Goal: Check status: Check status

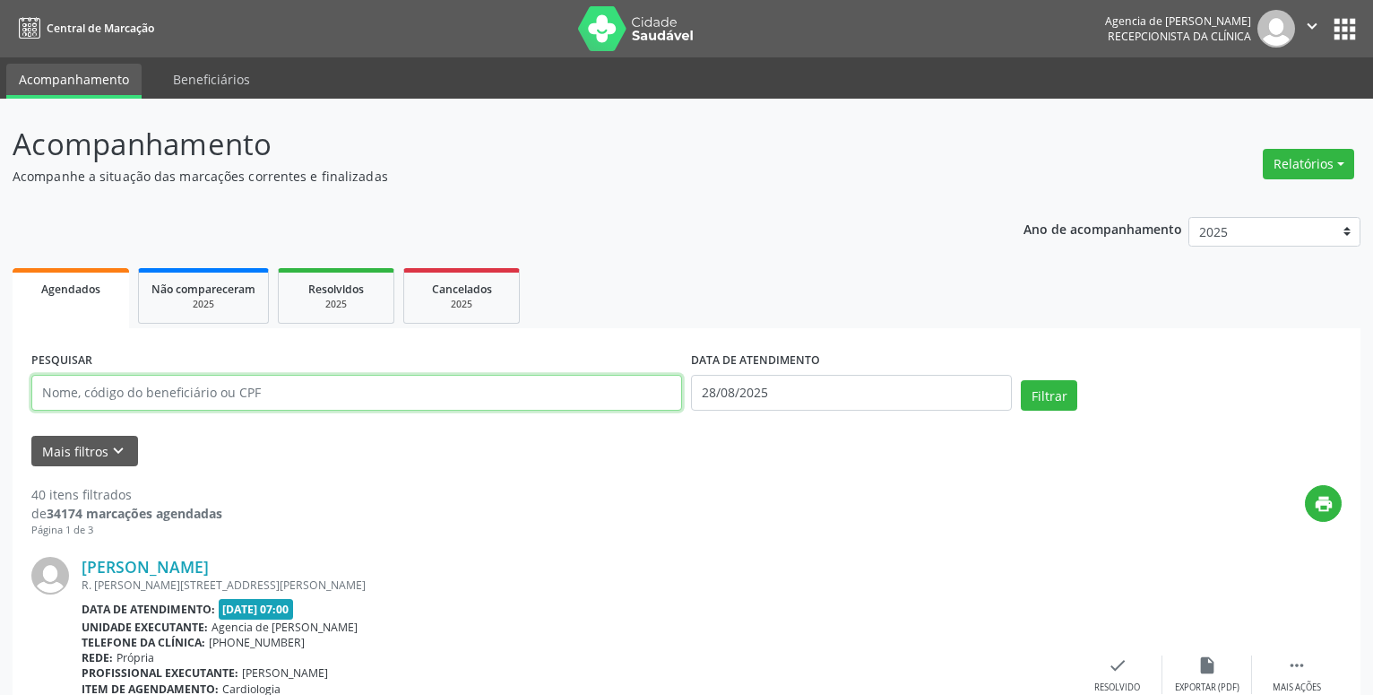
click at [161, 386] on input "text" at bounding box center [356, 393] width 651 height 36
type input "[PERSON_NAME]"
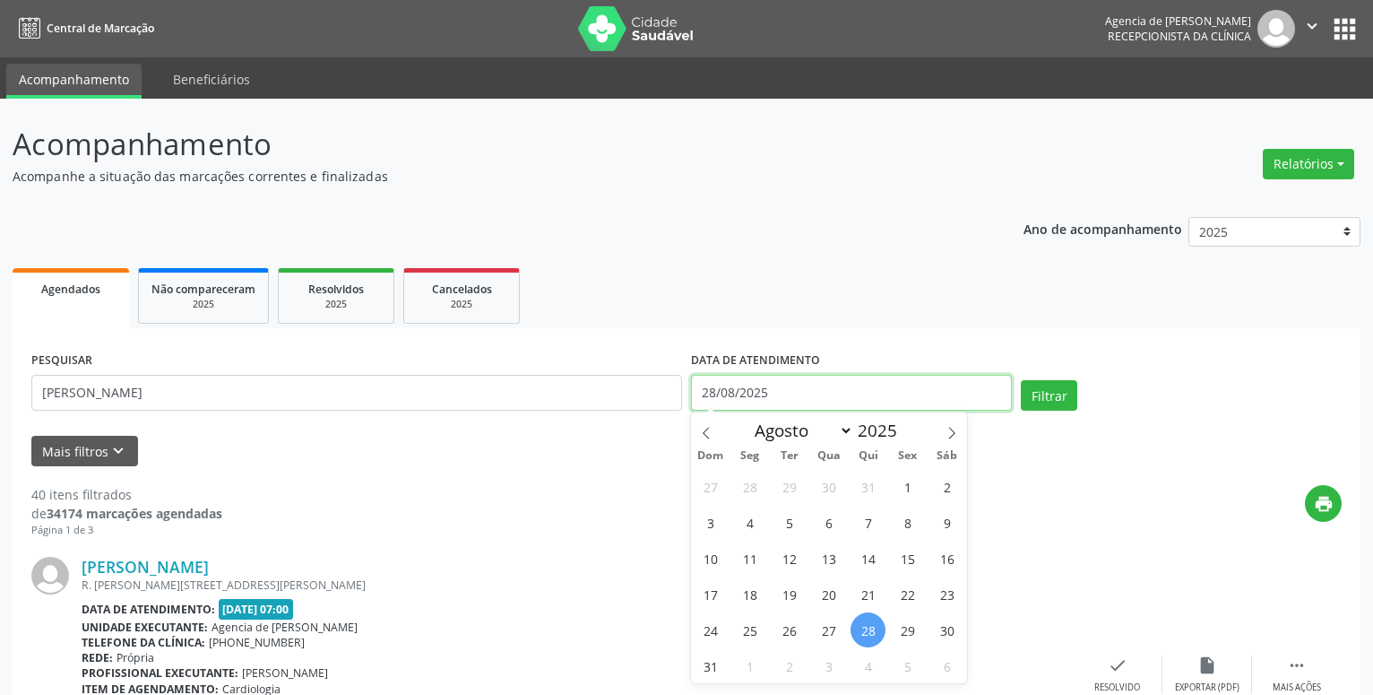
click at [773, 390] on input "28/08/2025" at bounding box center [851, 393] width 321 height 36
click at [888, 492] on div "27 28 29 30 31 1 2 3 4 5 6 7 8 9 10 11 12 13 14 15 16 17 18 19 20 21 22 23 24 2…" at bounding box center [829, 575] width 276 height 215
click at [713, 589] on span "17" at bounding box center [710, 593] width 35 height 35
type input "[DATE]"
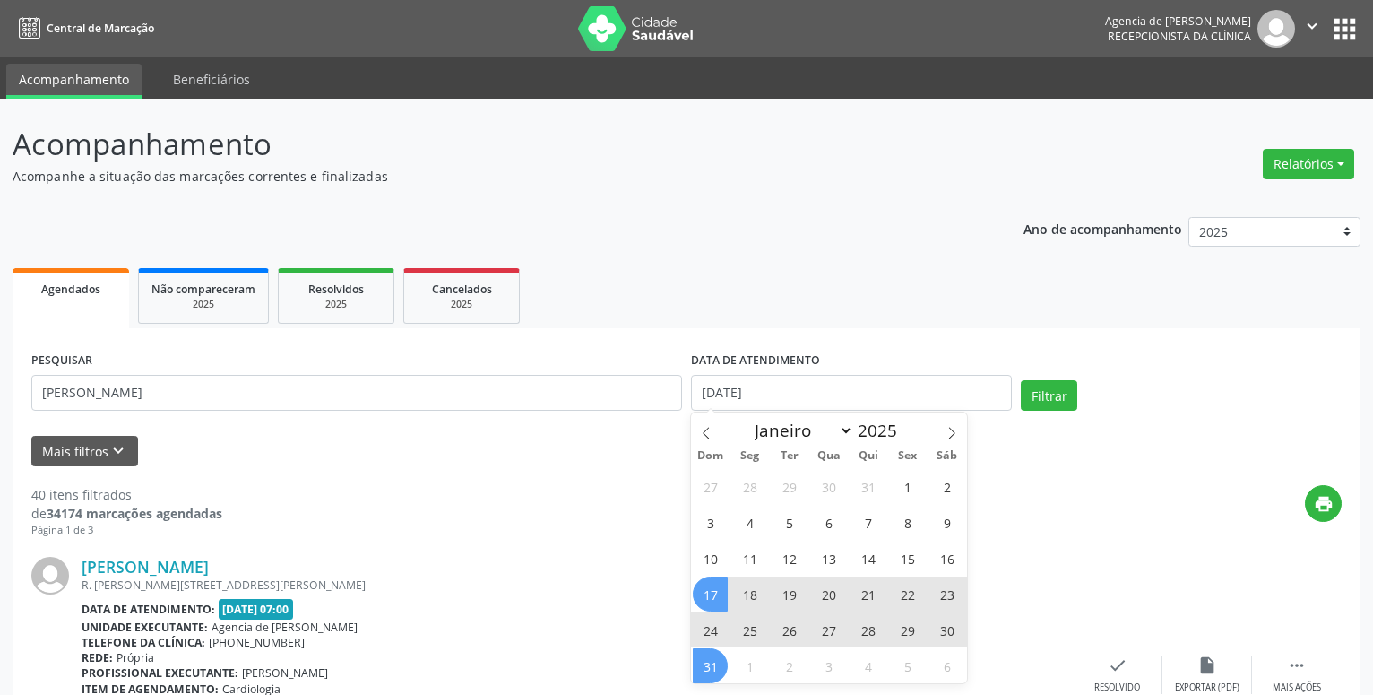
click at [705, 655] on span "31" at bounding box center [710, 665] width 35 height 35
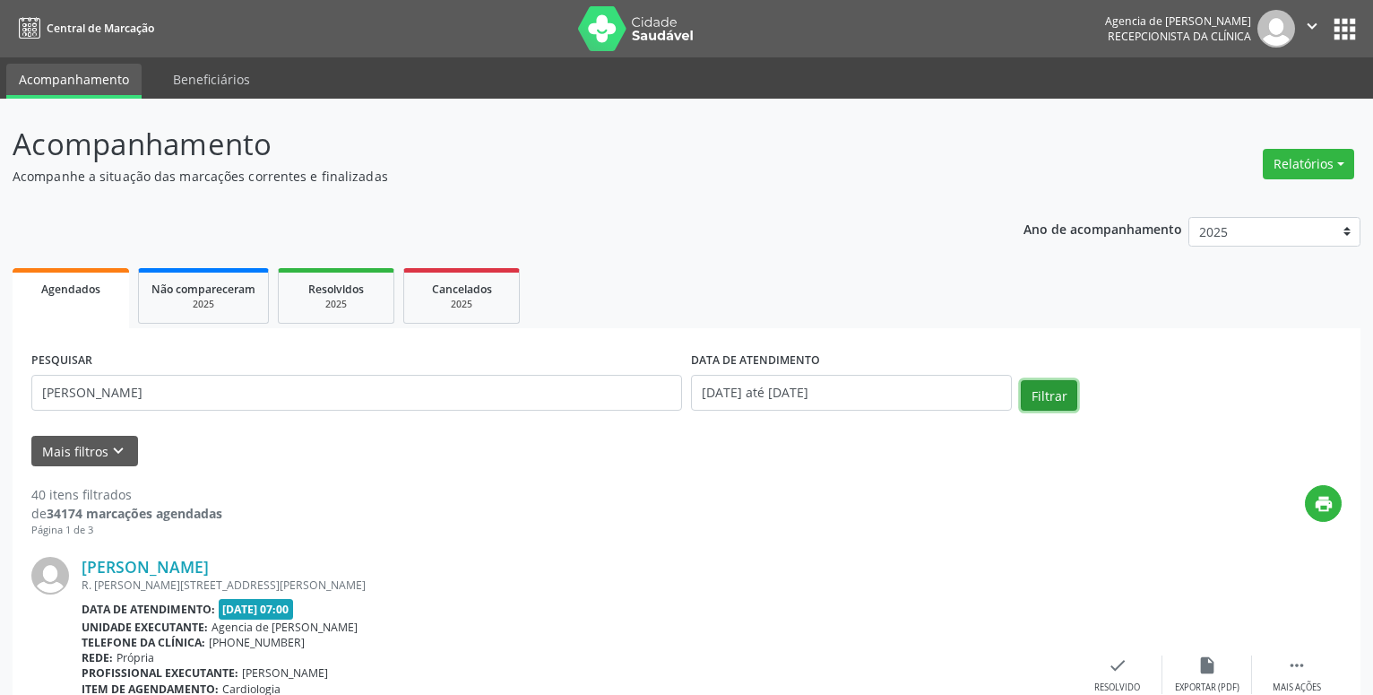
click at [1029, 397] on button "Filtrar" at bounding box center [1049, 395] width 56 height 30
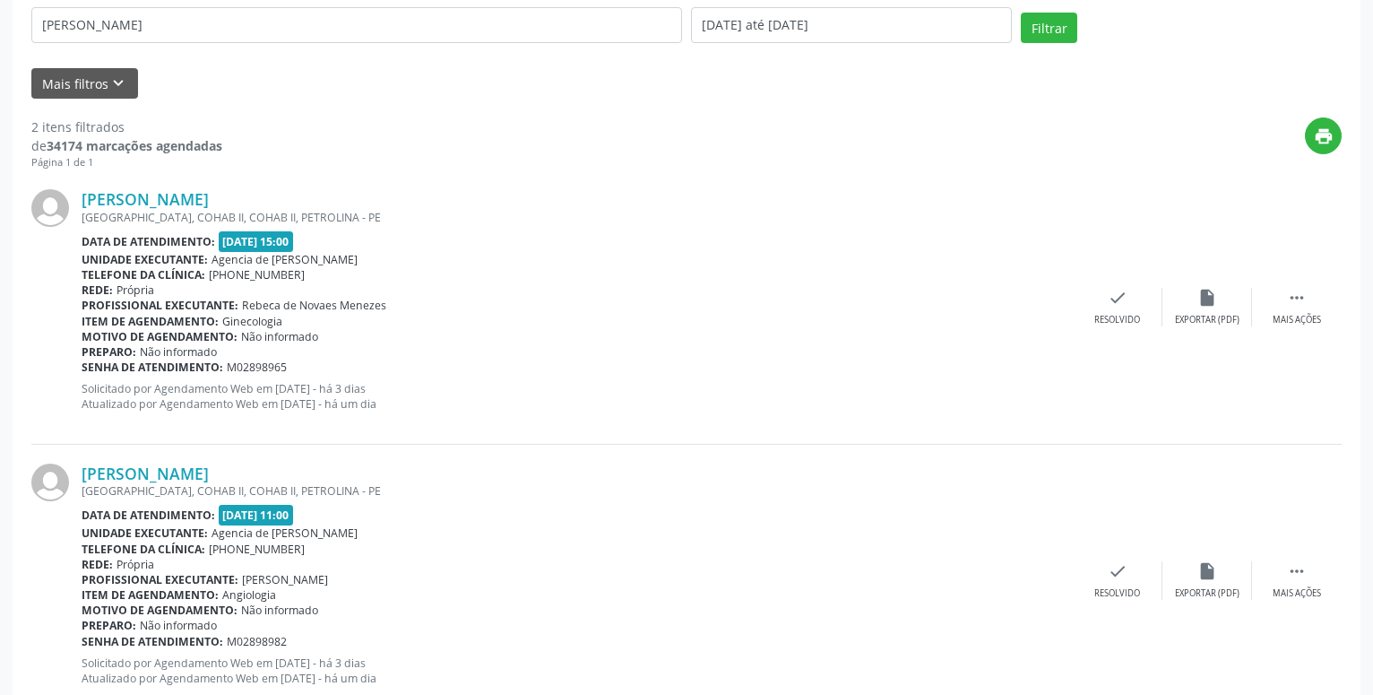
scroll to position [330, 0]
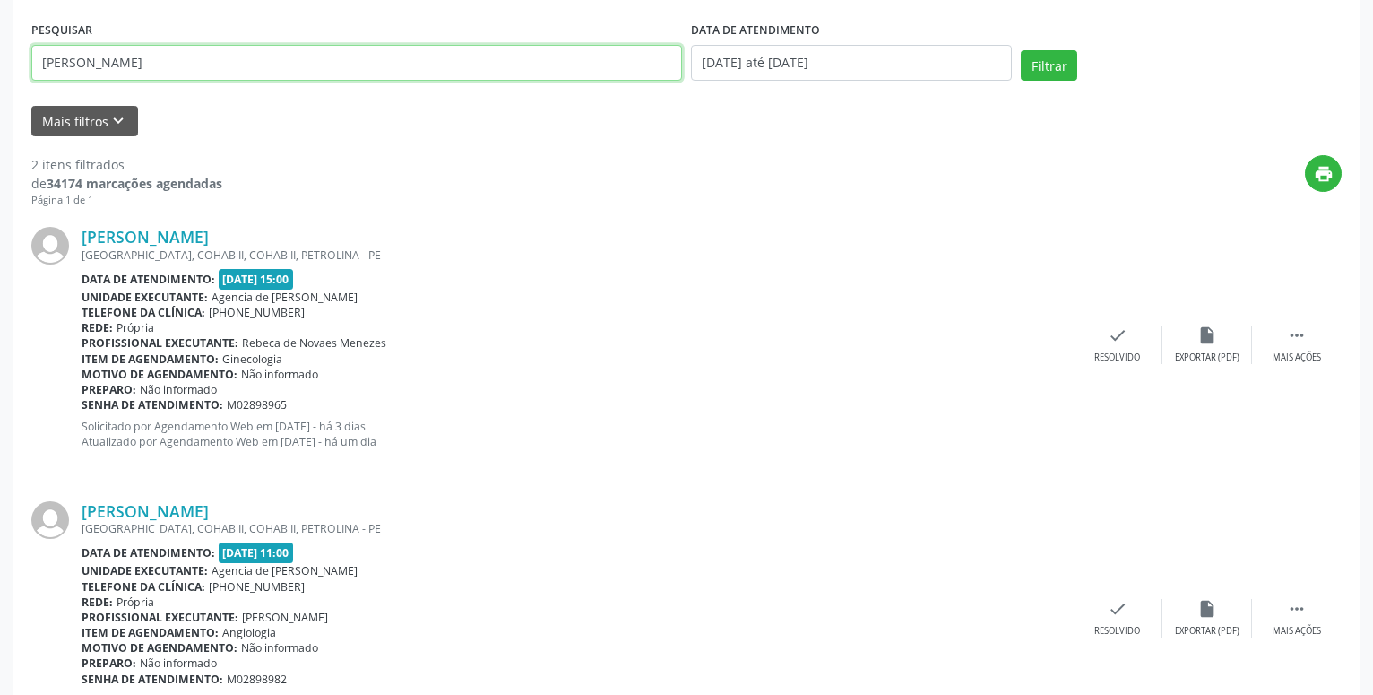
click at [357, 64] on input "[PERSON_NAME]" at bounding box center [356, 63] width 651 height 36
type input "i"
click at [1021, 50] on button "Filtrar" at bounding box center [1049, 65] width 56 height 30
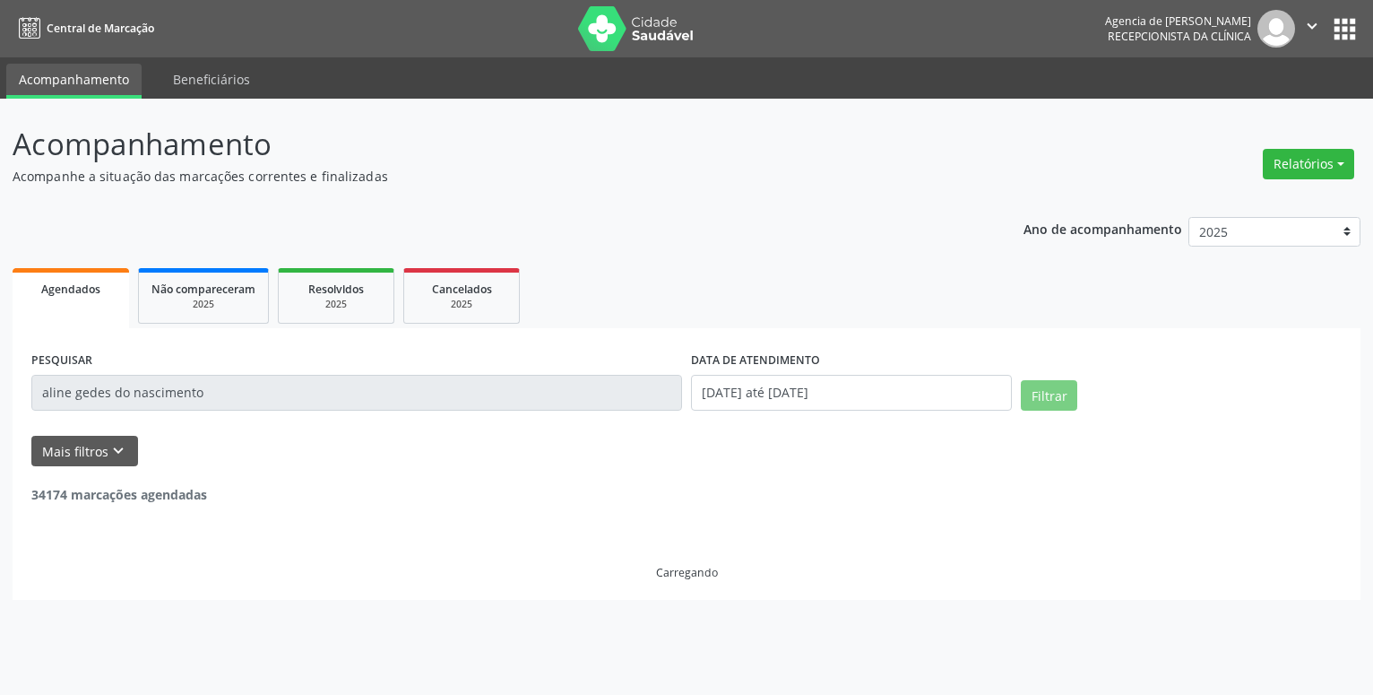
scroll to position [0, 0]
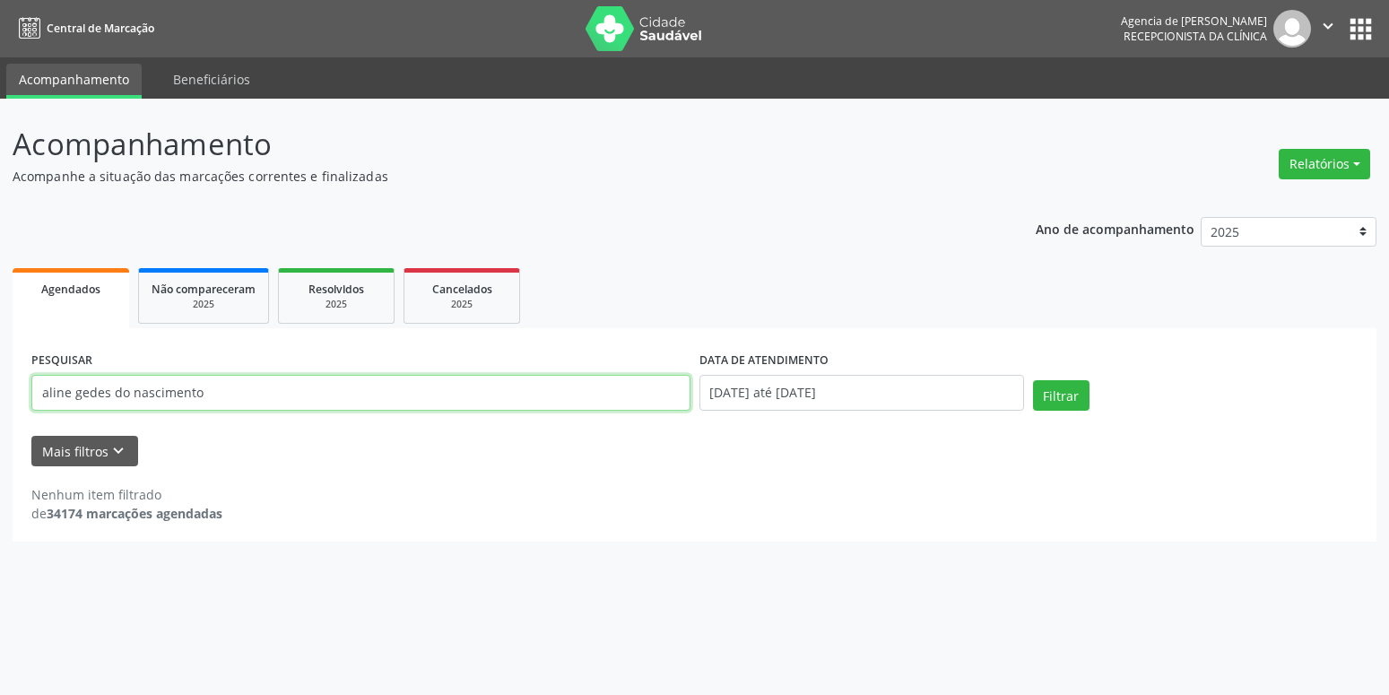
click at [79, 389] on input "aline gedes do nascimento" at bounding box center [360, 393] width 659 height 36
click at [1033, 380] on button "Filtrar" at bounding box center [1061, 395] width 56 height 30
drag, startPoint x: 79, startPoint y: 392, endPoint x: 105, endPoint y: 399, distance: 27.0
click at [82, 394] on input "aline gedes do nascimento" at bounding box center [360, 393] width 659 height 36
type input "[PERSON_NAME] do nascimento"
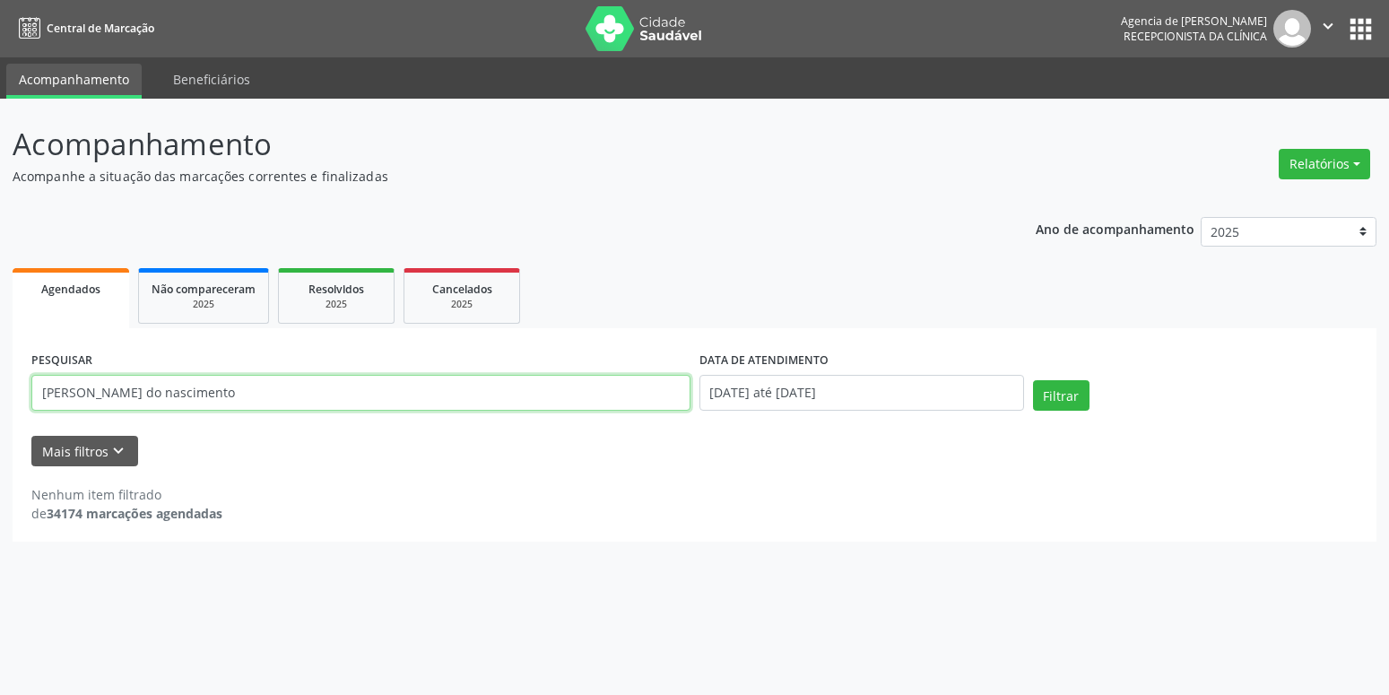
click at [1033, 380] on button "Filtrar" at bounding box center [1061, 395] width 56 height 30
click at [1298, 157] on button "Relatórios" at bounding box center [1323, 164] width 91 height 30
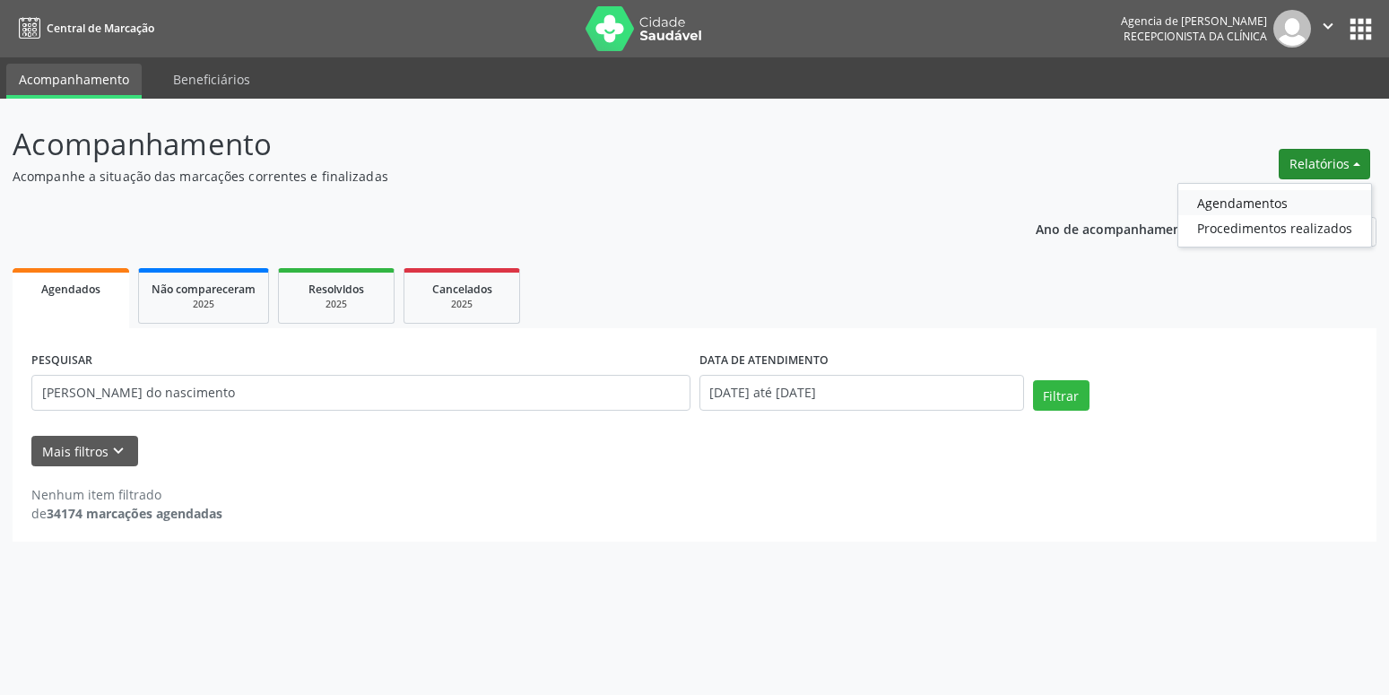
click at [1195, 197] on link "Agendamentos" at bounding box center [1274, 202] width 193 height 25
select select "7"
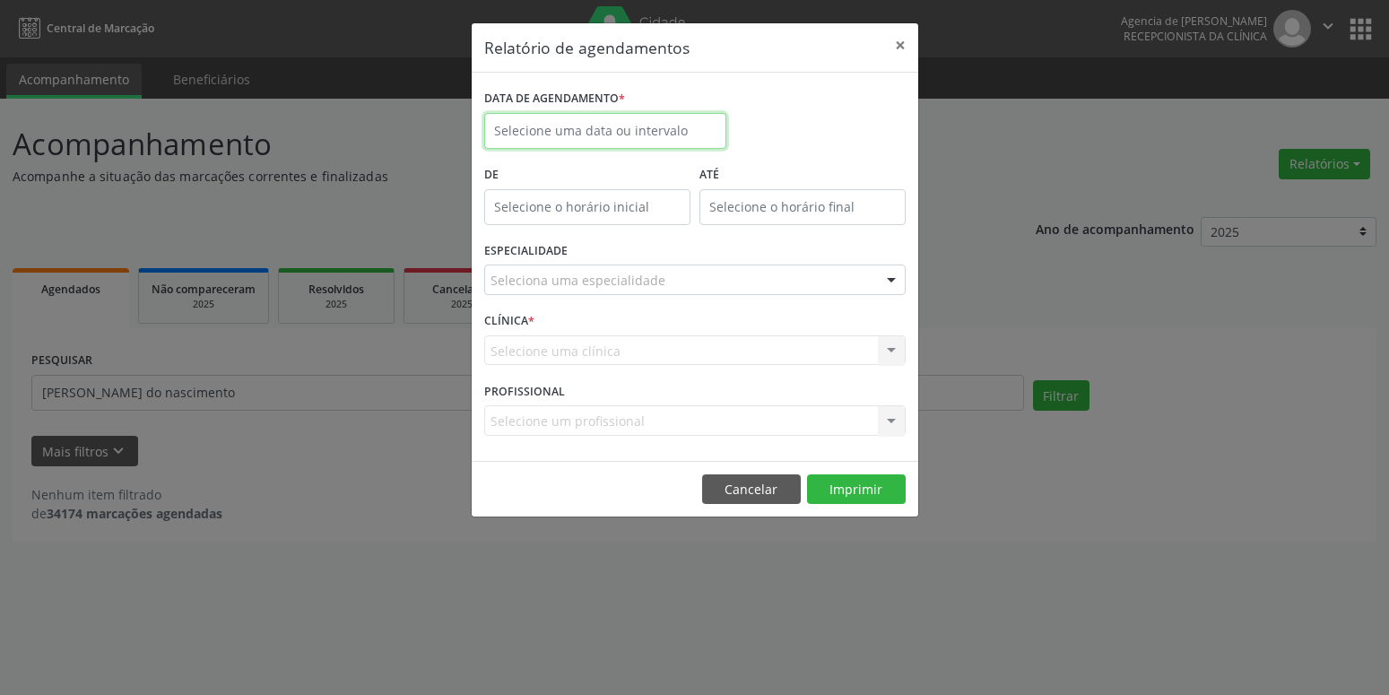
click at [625, 122] on input "text" at bounding box center [605, 131] width 242 height 36
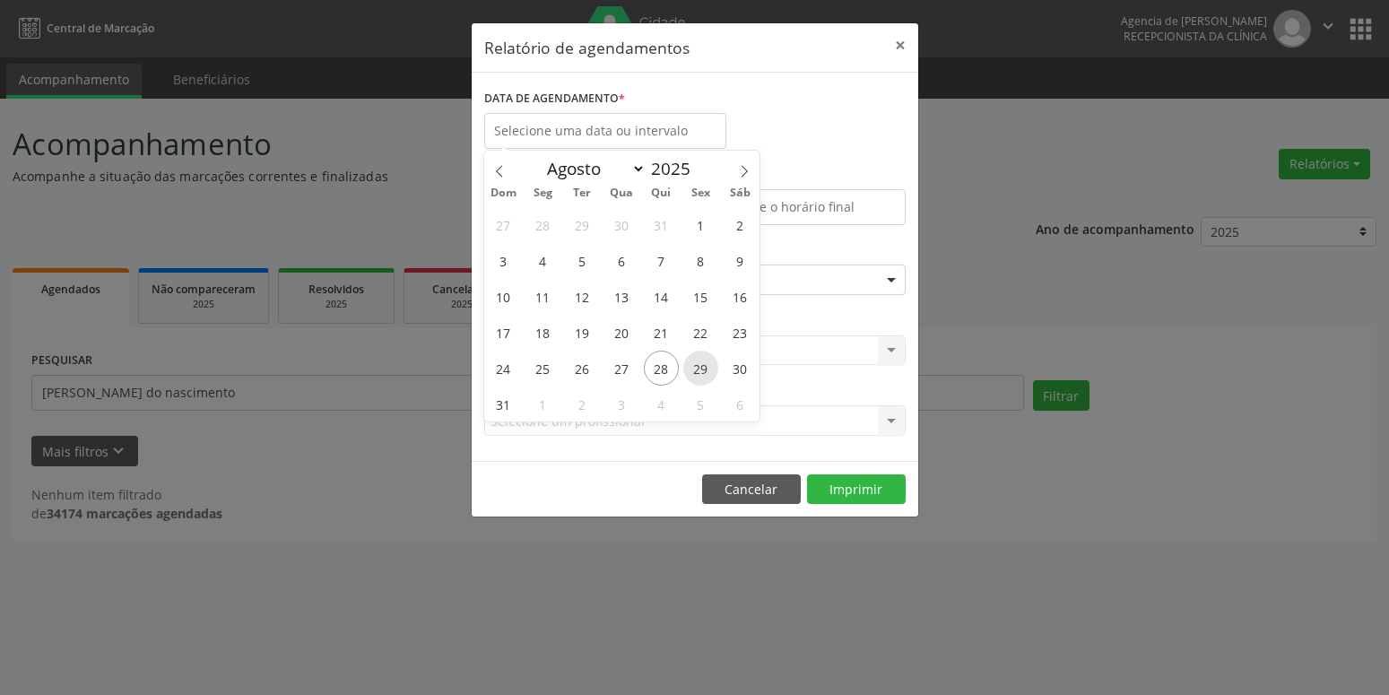
click at [706, 365] on span "29" at bounding box center [700, 367] width 35 height 35
type input "[DATE]"
click at [706, 365] on span "29" at bounding box center [700, 367] width 35 height 35
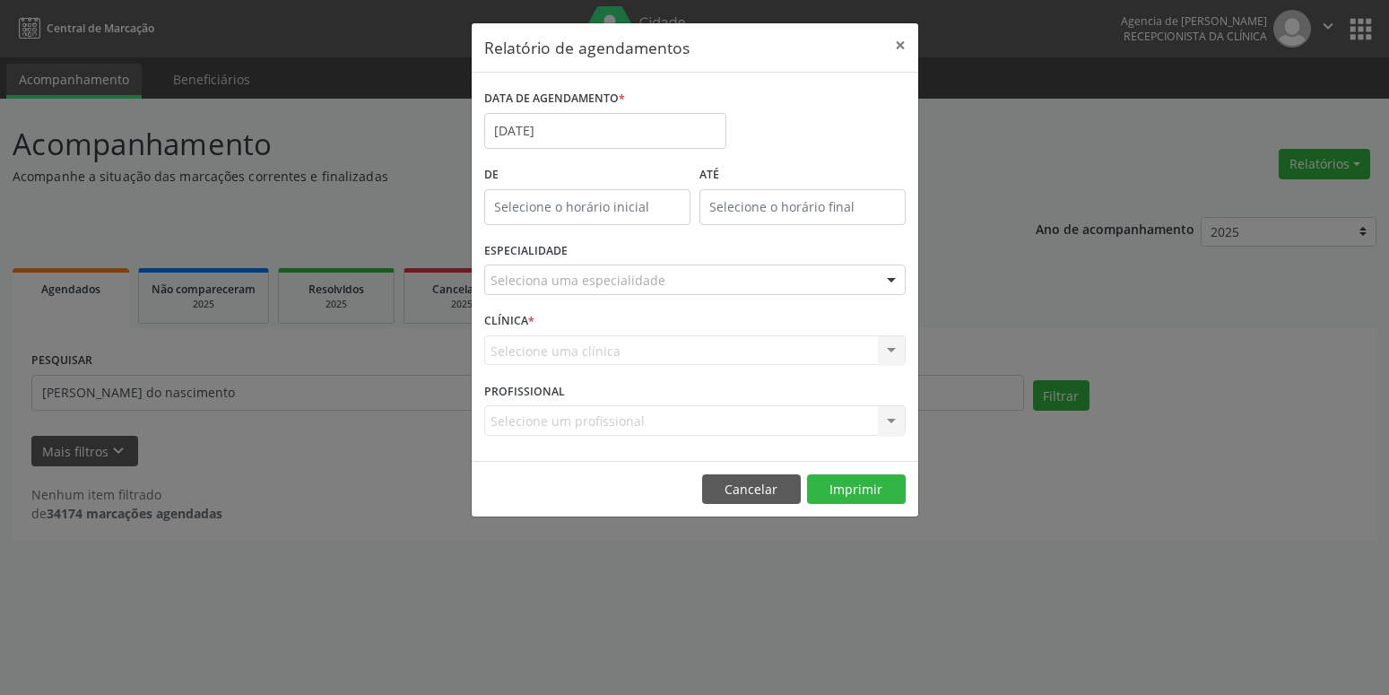
drag, startPoint x: 640, startPoint y: 255, endPoint x: 637, endPoint y: 271, distance: 15.5
click at [637, 260] on div "ESPECIALIDADE Seleciona uma especialidade Todas as especialidades Alergologia A…" at bounding box center [695, 273] width 430 height 70
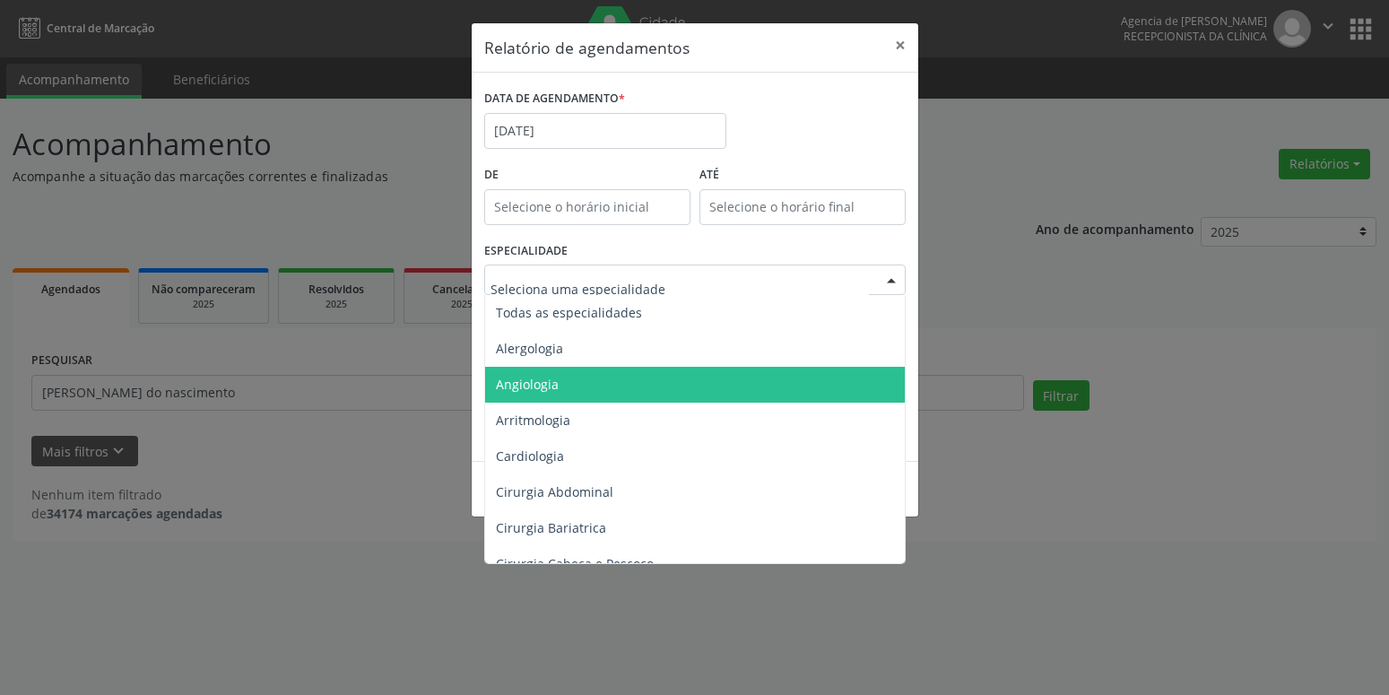
click at [645, 383] on span "Angiologia" at bounding box center [696, 385] width 422 height 36
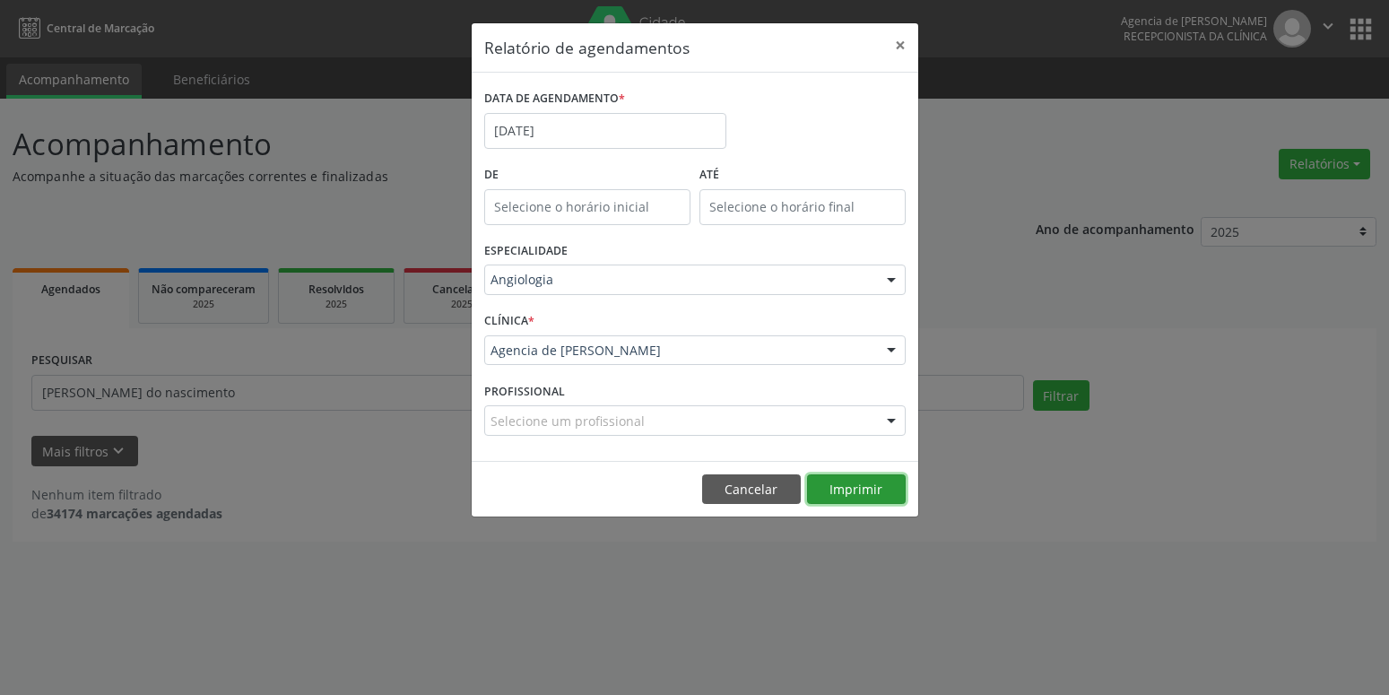
click at [854, 482] on button "Imprimir" at bounding box center [856, 489] width 99 height 30
click at [904, 40] on button "×" at bounding box center [900, 45] width 36 height 44
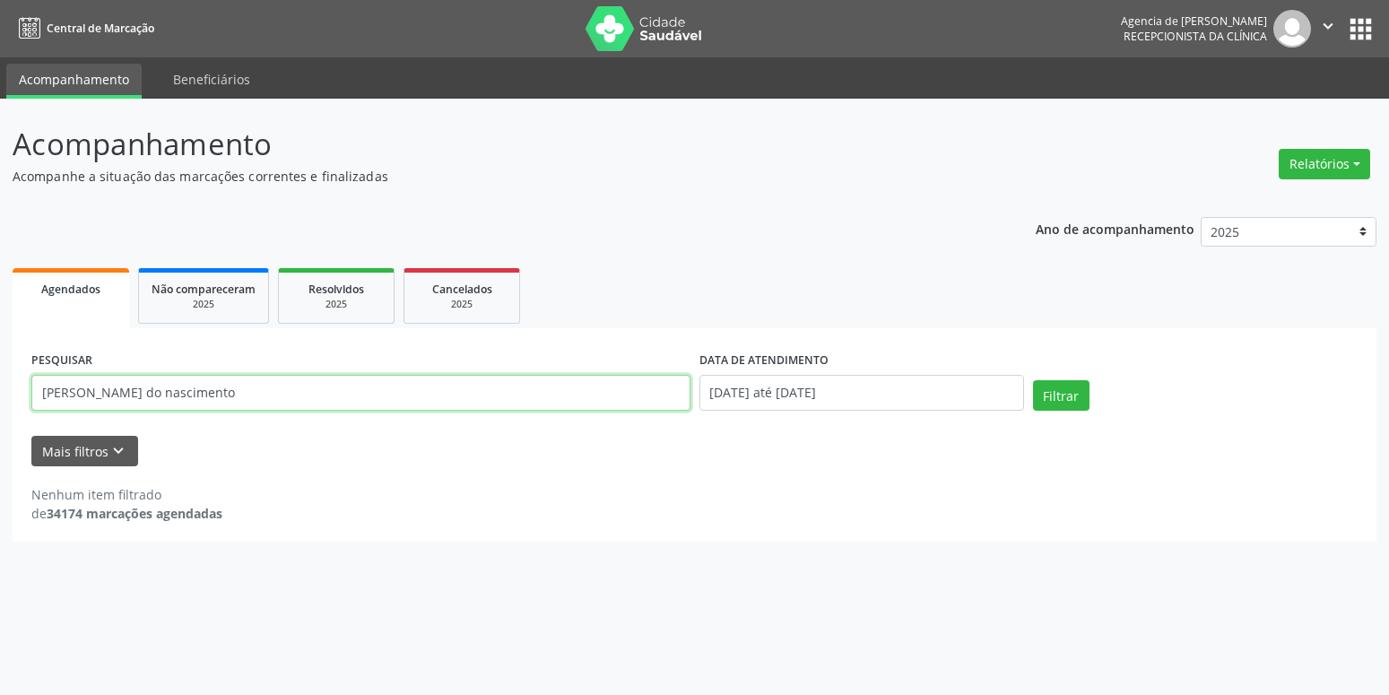
click at [301, 397] on input "[PERSON_NAME] do nascimento" at bounding box center [360, 393] width 659 height 36
type input "a"
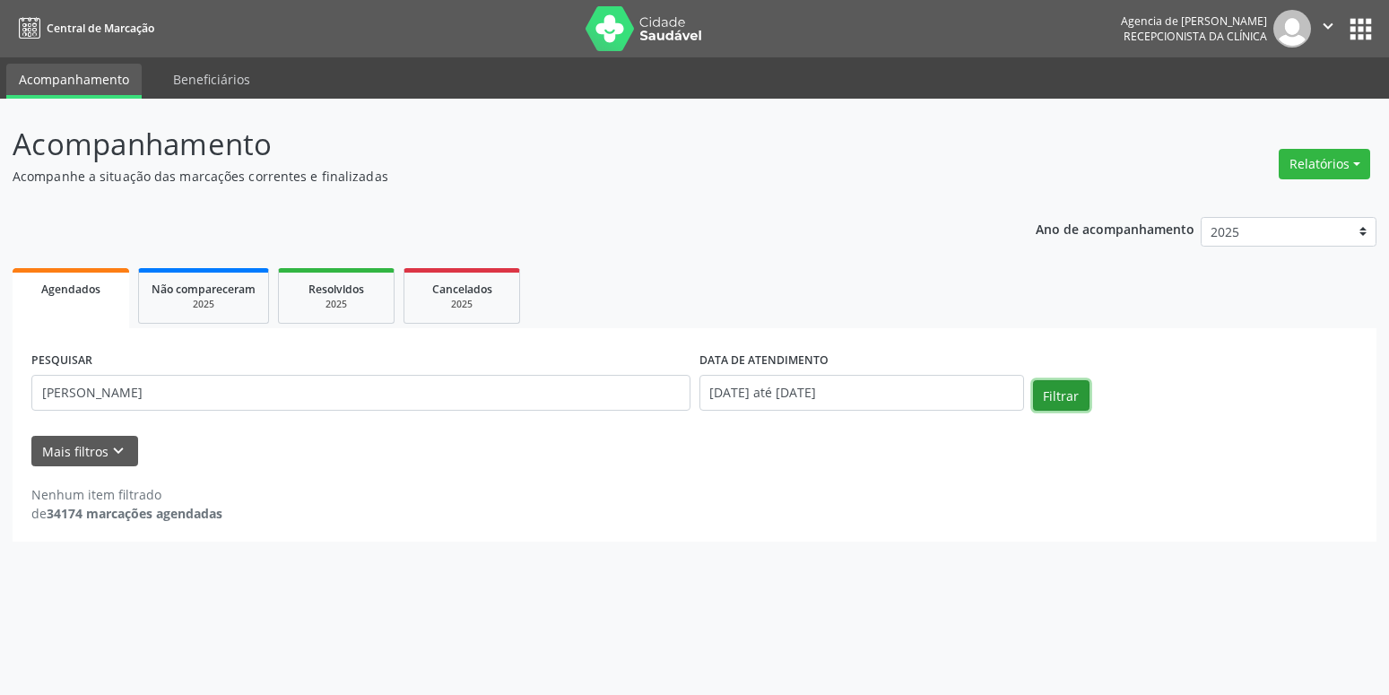
click at [1073, 403] on button "Filtrar" at bounding box center [1061, 395] width 56 height 30
click at [48, 391] on input "[PERSON_NAME]" at bounding box center [360, 393] width 659 height 36
click at [1033, 380] on button "Filtrar" at bounding box center [1061, 395] width 56 height 30
click at [48, 392] on input "[PERSON_NAME]" at bounding box center [360, 393] width 659 height 36
click at [1033, 380] on button "Filtrar" at bounding box center [1061, 395] width 56 height 30
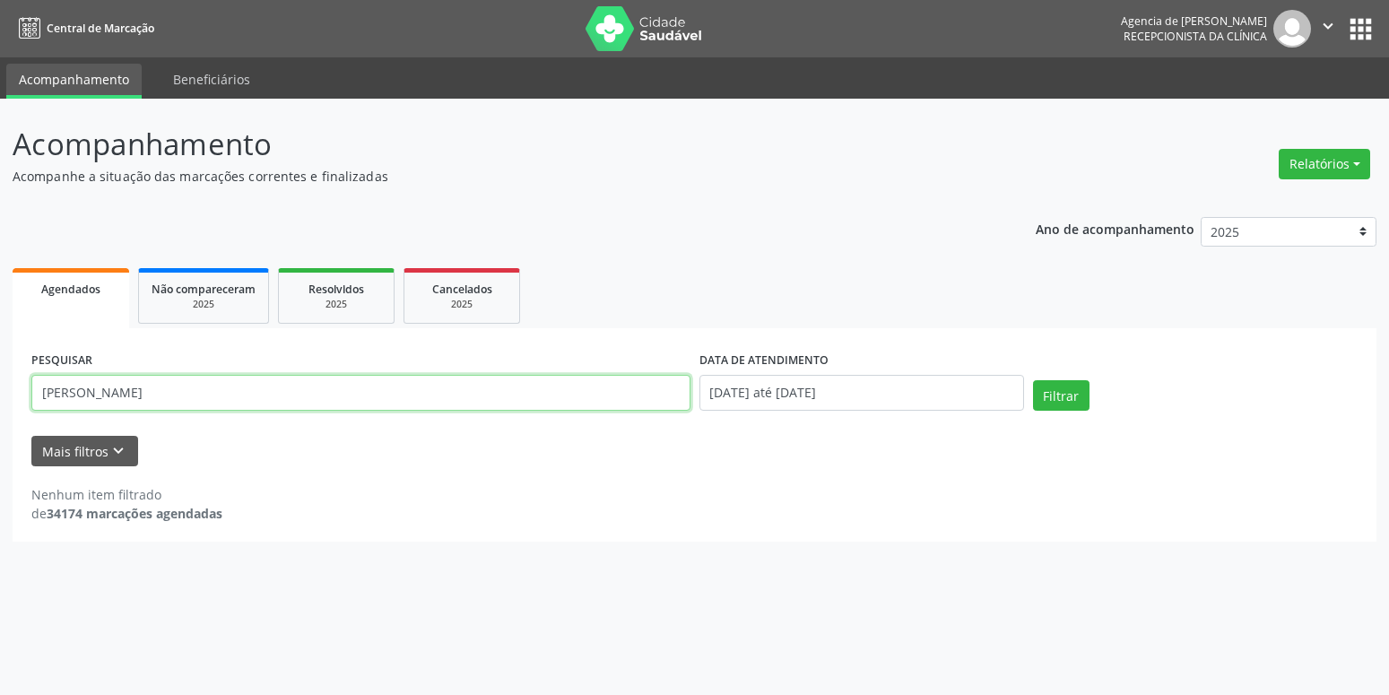
click at [186, 395] on input "[PERSON_NAME]" at bounding box center [360, 393] width 659 height 36
click at [1033, 380] on button "Filtrar" at bounding box center [1061, 395] width 56 height 30
click at [134, 395] on input "[PERSON_NAME]" at bounding box center [360, 393] width 659 height 36
click at [1033, 380] on button "Filtrar" at bounding box center [1061, 395] width 56 height 30
click at [133, 392] on input "[PERSON_NAME]" at bounding box center [360, 393] width 659 height 36
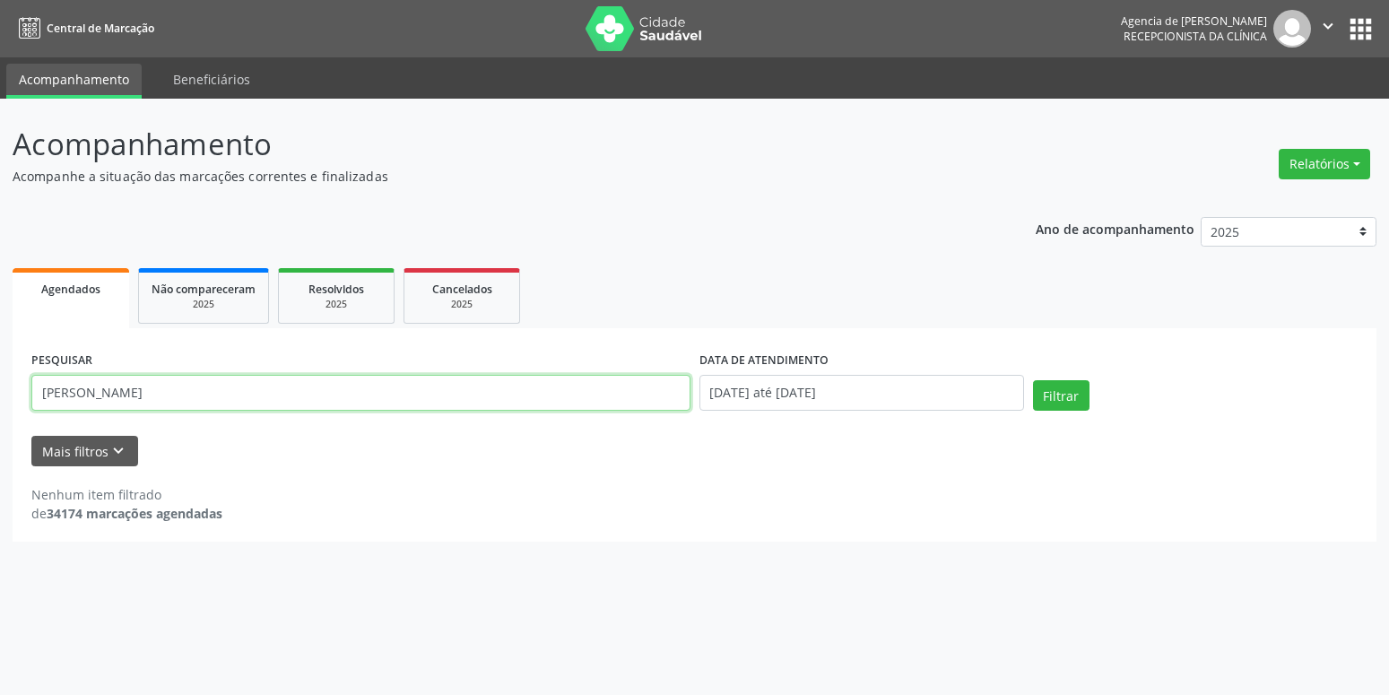
click at [202, 393] on input "[PERSON_NAME]" at bounding box center [360, 393] width 659 height 36
click at [1033, 380] on button "Filtrar" at bounding box center [1061, 395] width 56 height 30
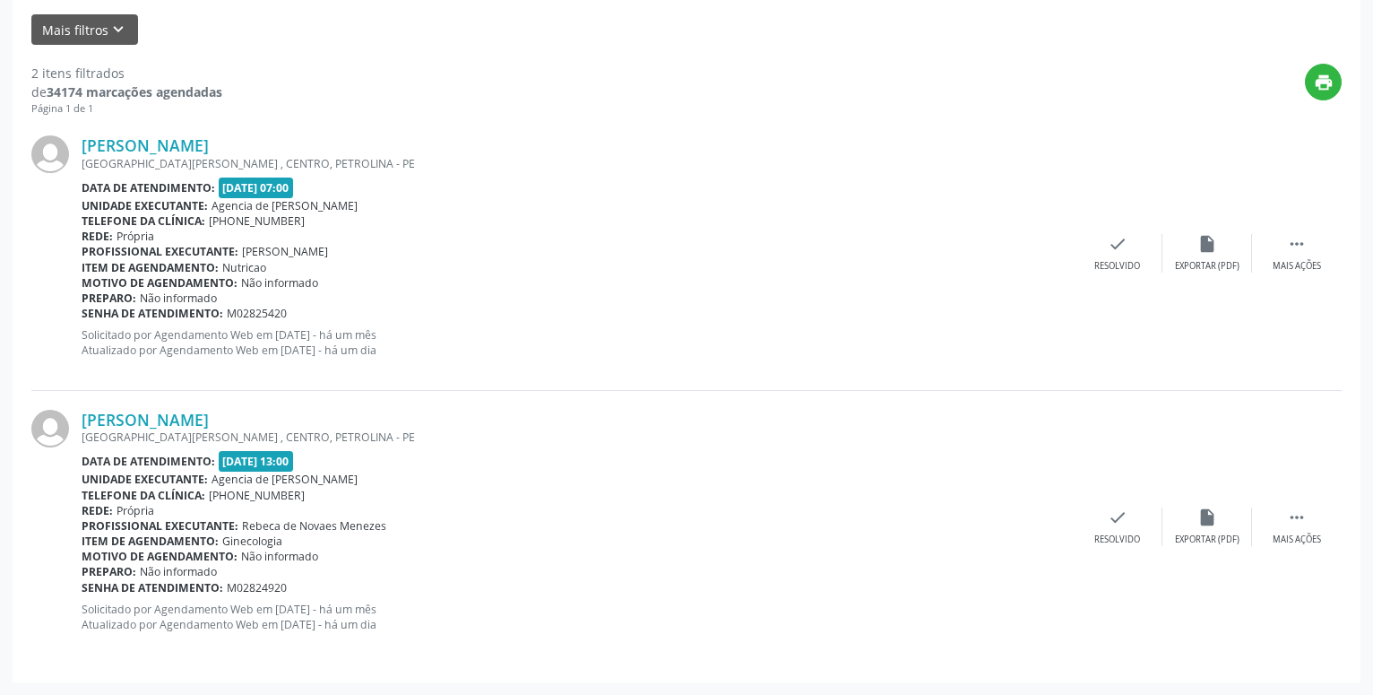
scroll to position [238, 0]
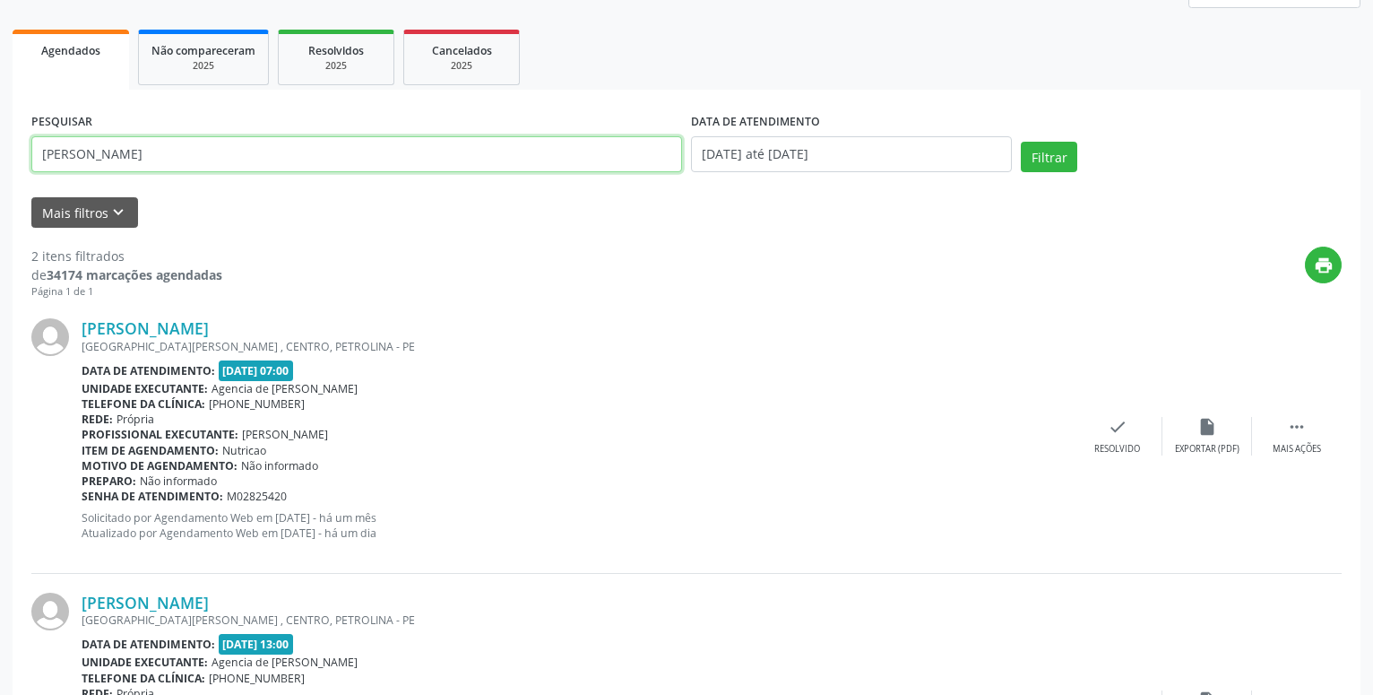
click at [296, 163] on input "[PERSON_NAME]" at bounding box center [356, 154] width 651 height 36
type input "a"
type input "[PERSON_NAME]"
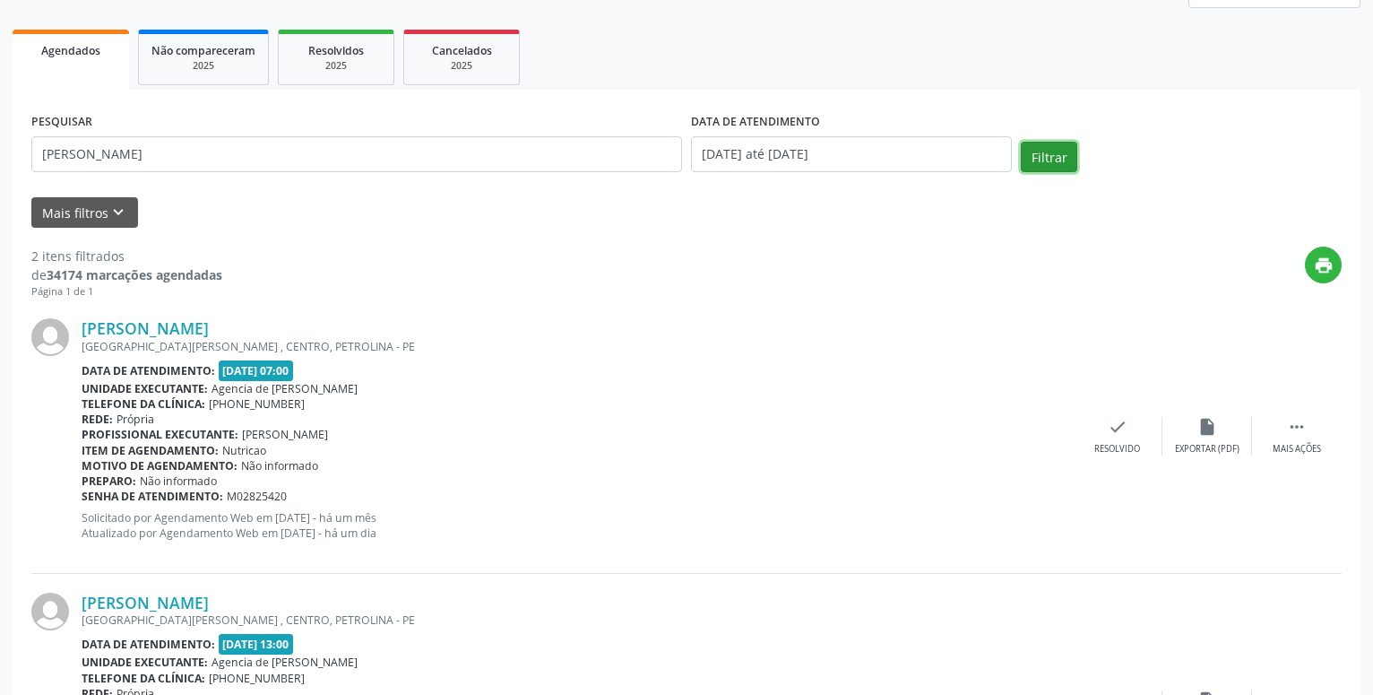
click at [1035, 153] on button "Filtrar" at bounding box center [1049, 157] width 56 height 30
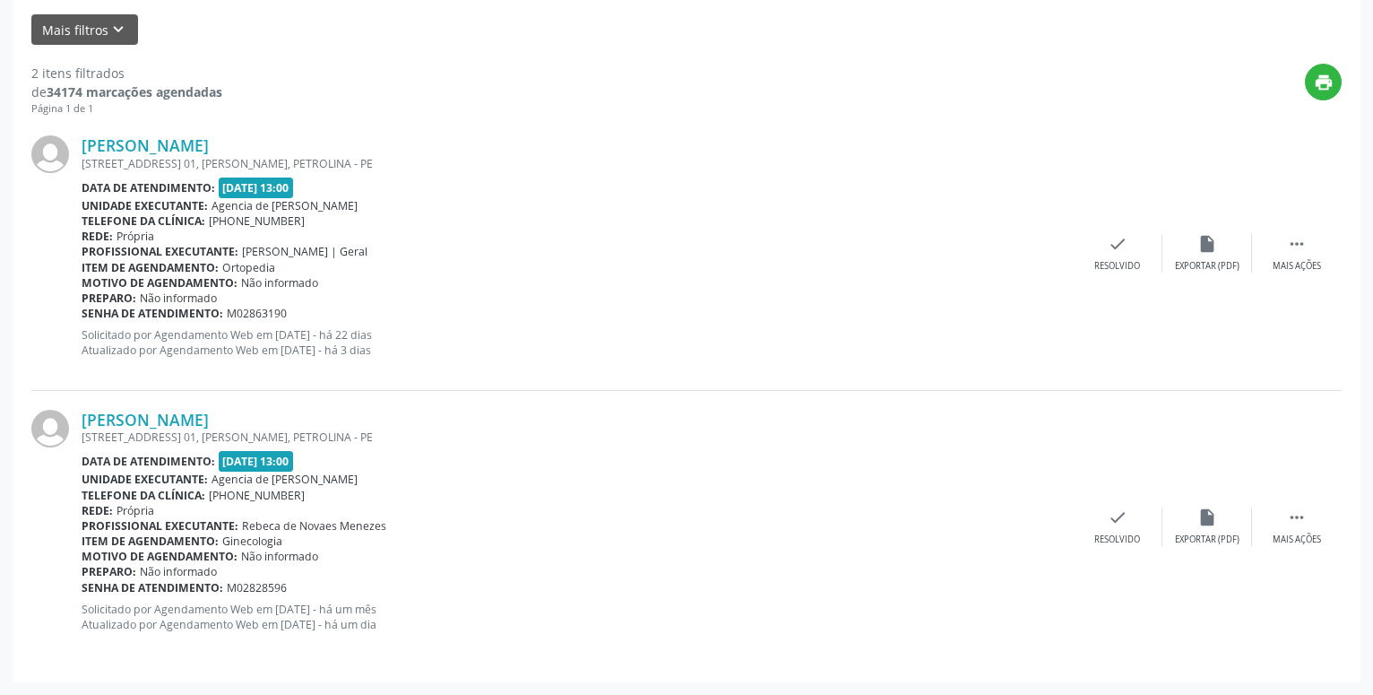
scroll to position [0, 0]
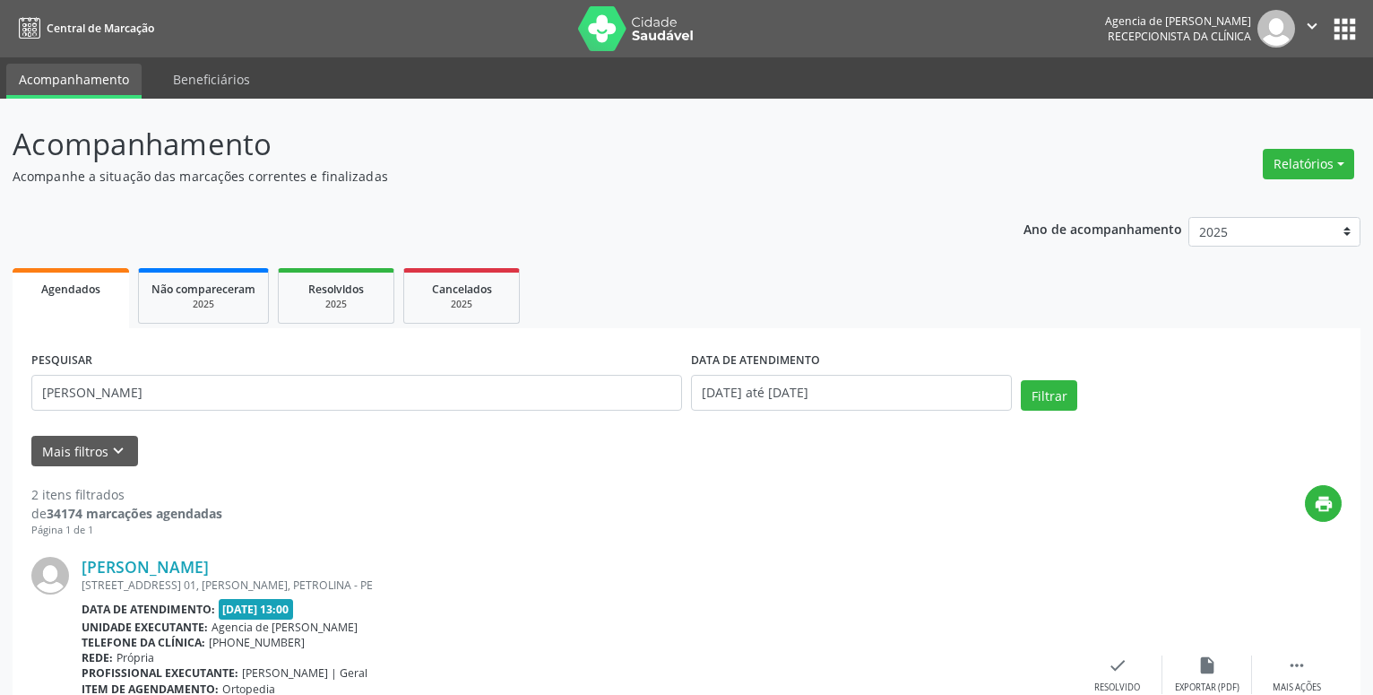
click at [1310, 25] on icon "" at bounding box center [1312, 26] width 20 height 20
click at [1023, 164] on header "Acompanhamento Acompanhe a situação das marcações correntes e finalizadas Relat…" at bounding box center [687, 154] width 1348 height 64
